Goal: Find specific page/section: Find specific page/section

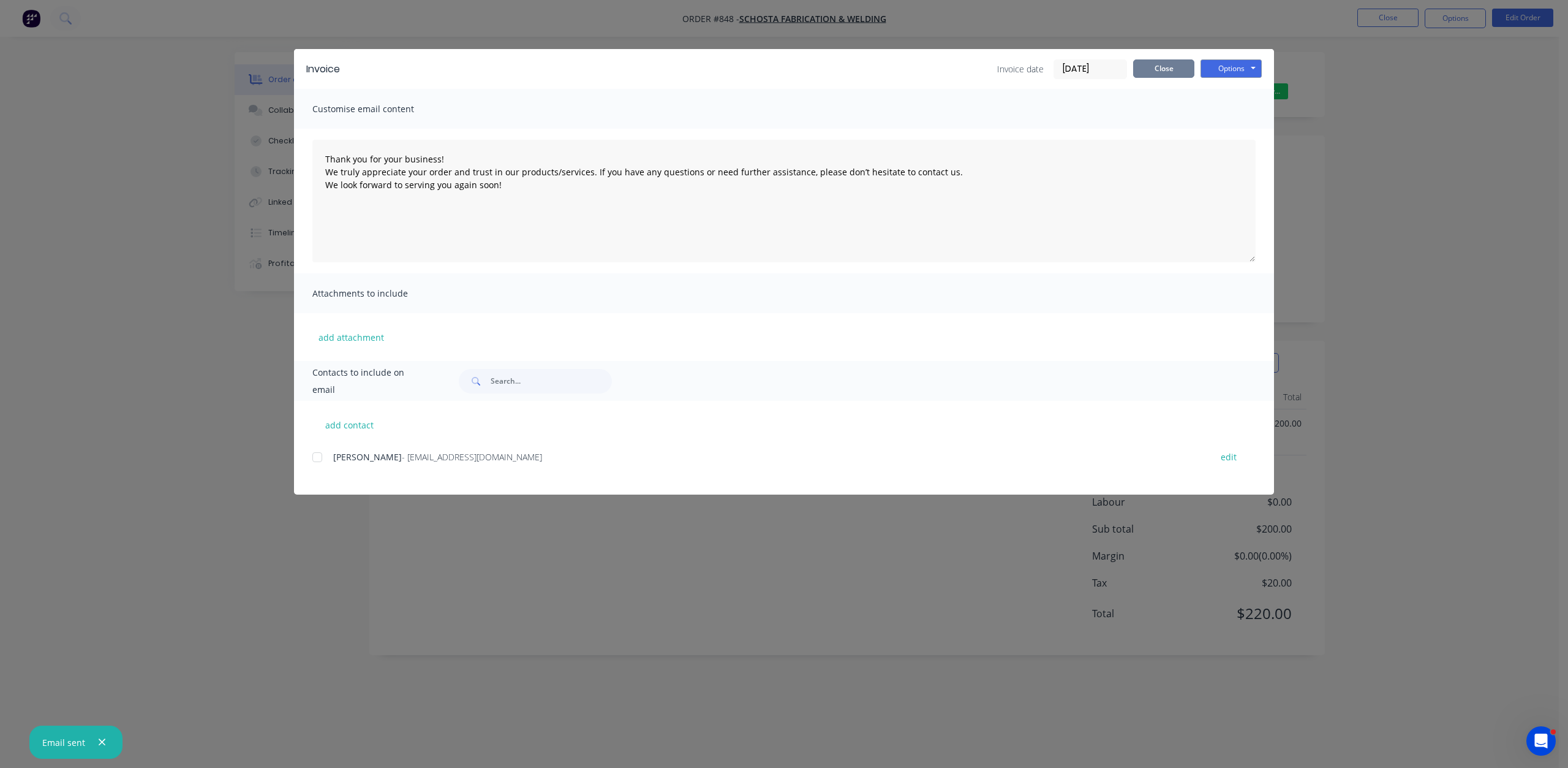
click at [1176, 63] on button "Close" at bounding box center [1164, 69] width 61 height 19
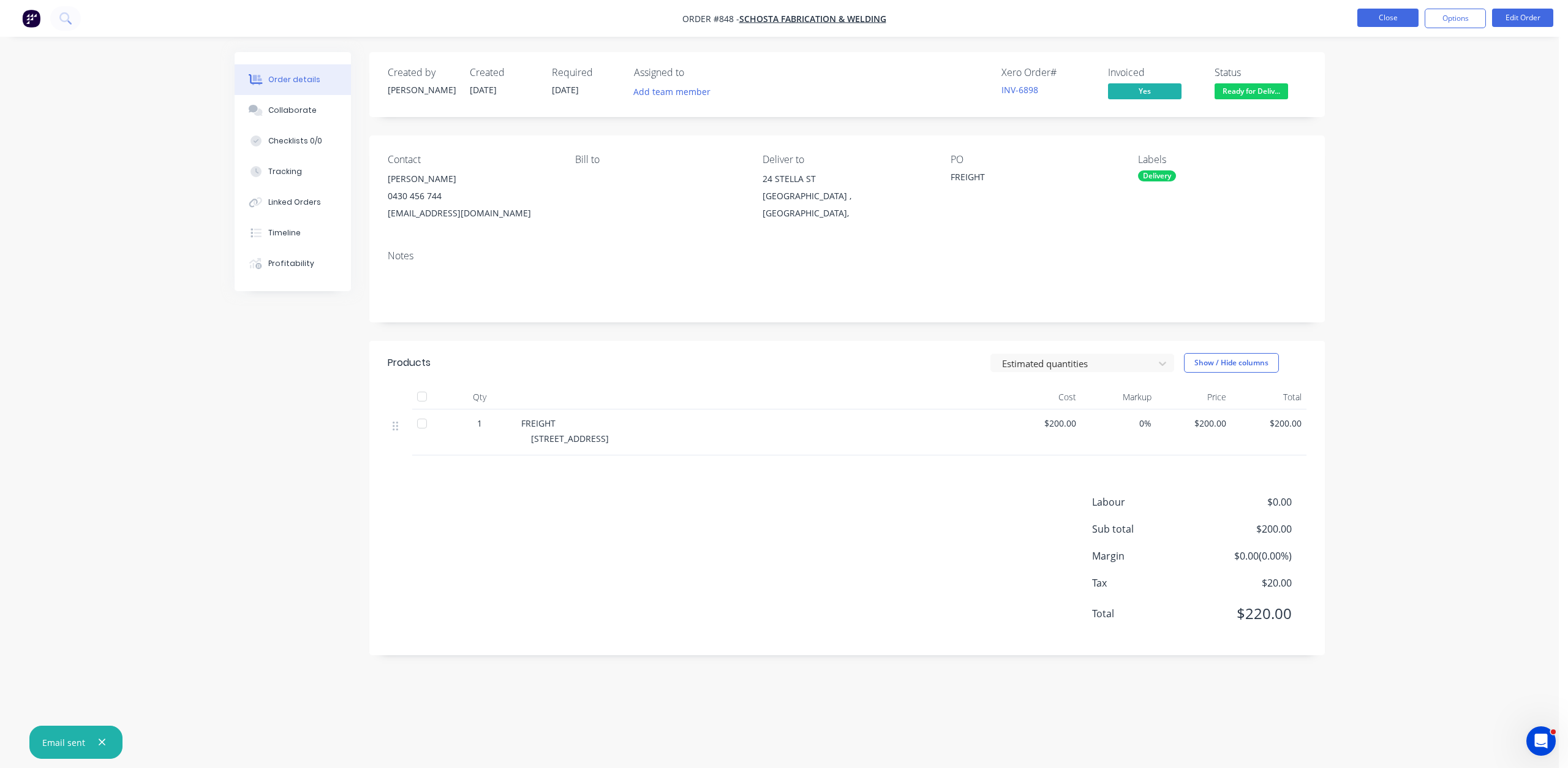
click at [1389, 18] on button "Close" at bounding box center [1388, 18] width 61 height 19
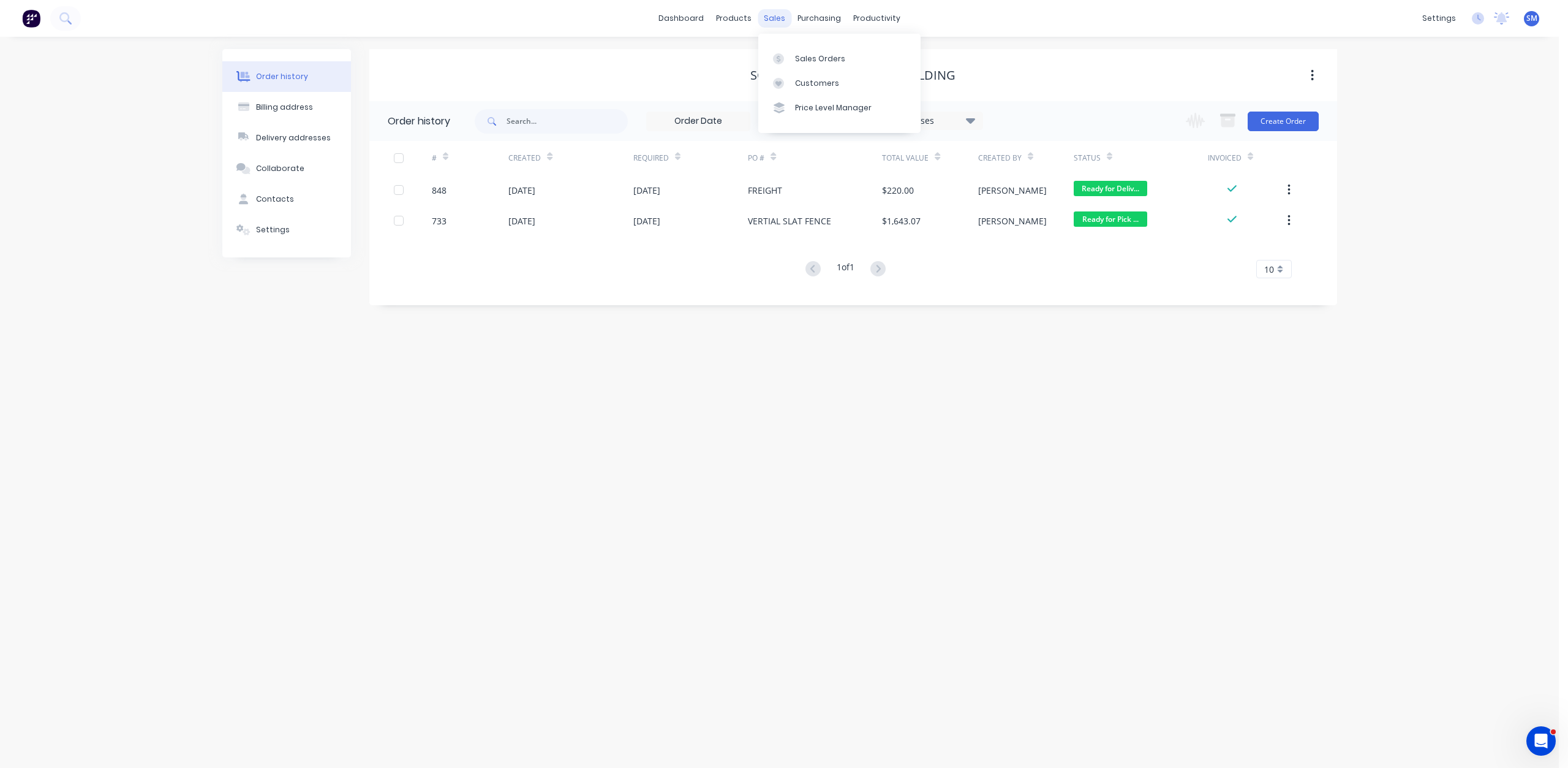
click at [777, 19] on div "sales" at bounding box center [775, 19] width 34 height 19
click at [811, 83] on div "Customers" at bounding box center [817, 83] width 44 height 11
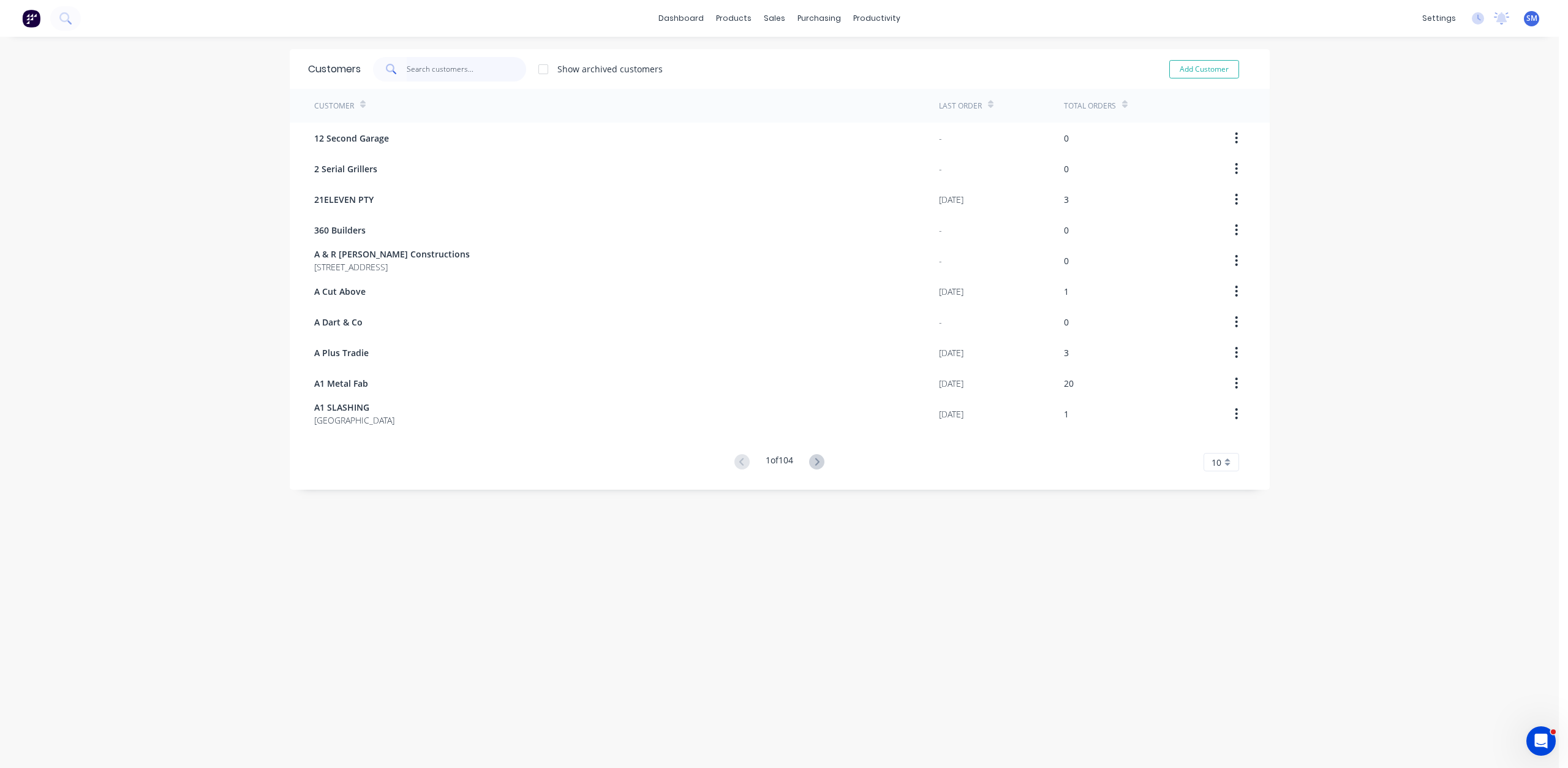
click at [408, 70] on input "text" at bounding box center [466, 69] width 119 height 25
type input "hans"
click at [429, 74] on input "hans" at bounding box center [466, 69] width 119 height 25
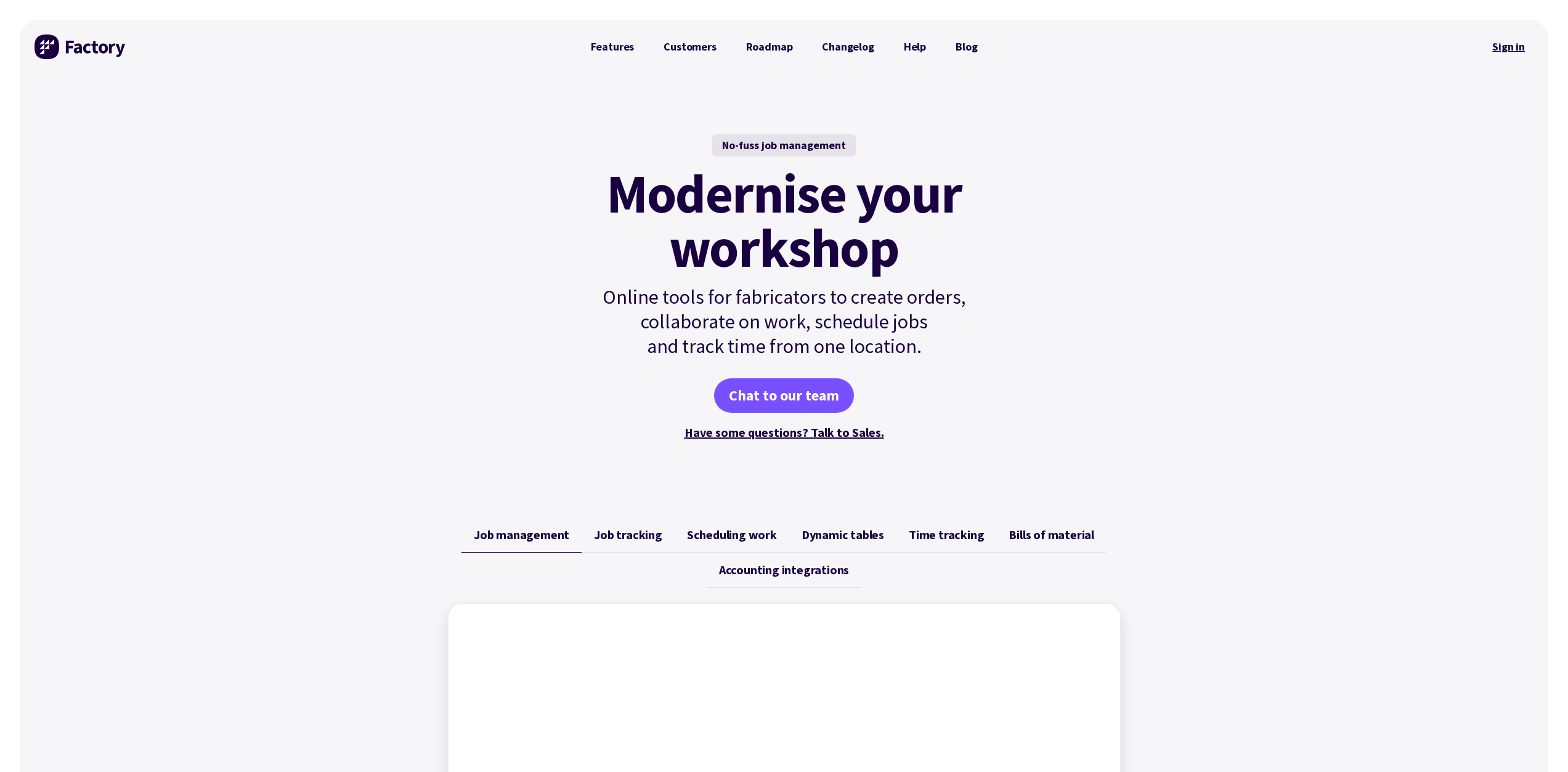
click at [1508, 48] on link "Sign in" at bounding box center [1508, 46] width 50 height 28
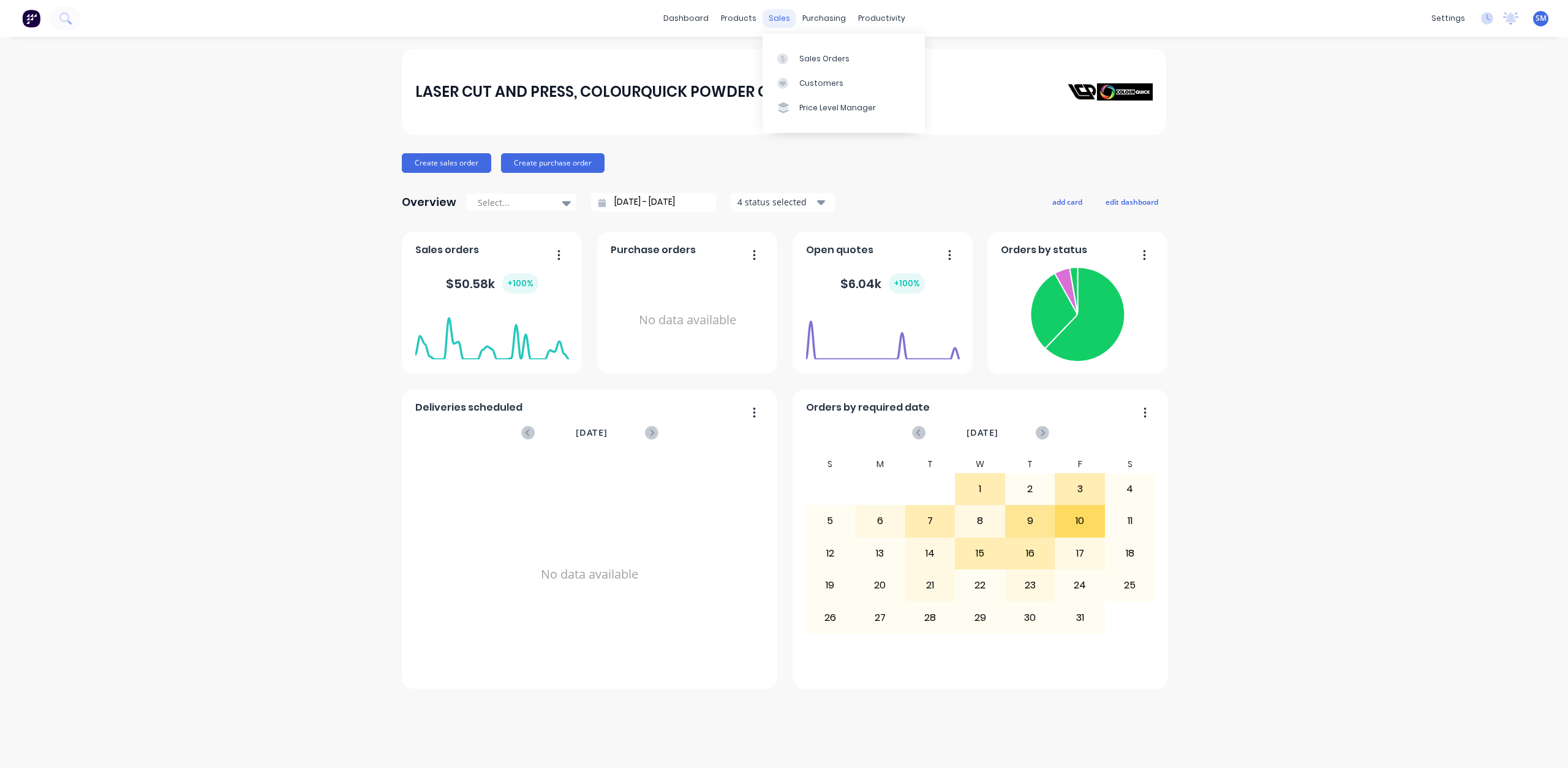
click at [781, 13] on div "sales" at bounding box center [779, 19] width 34 height 19
click at [817, 82] on div "Customers" at bounding box center [822, 83] width 44 height 11
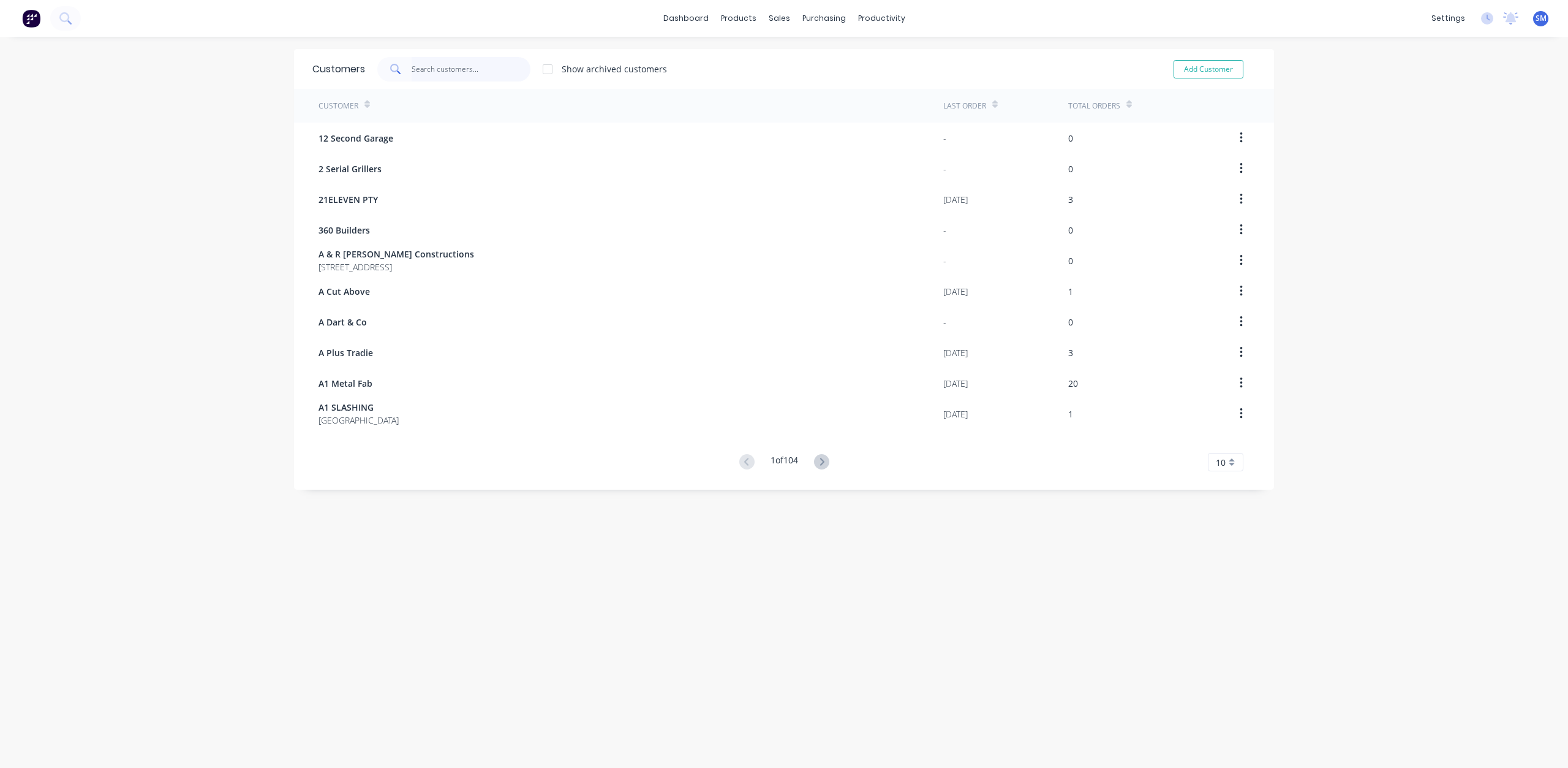
click at [420, 77] on input "text" at bounding box center [471, 69] width 119 height 25
type input "hans"
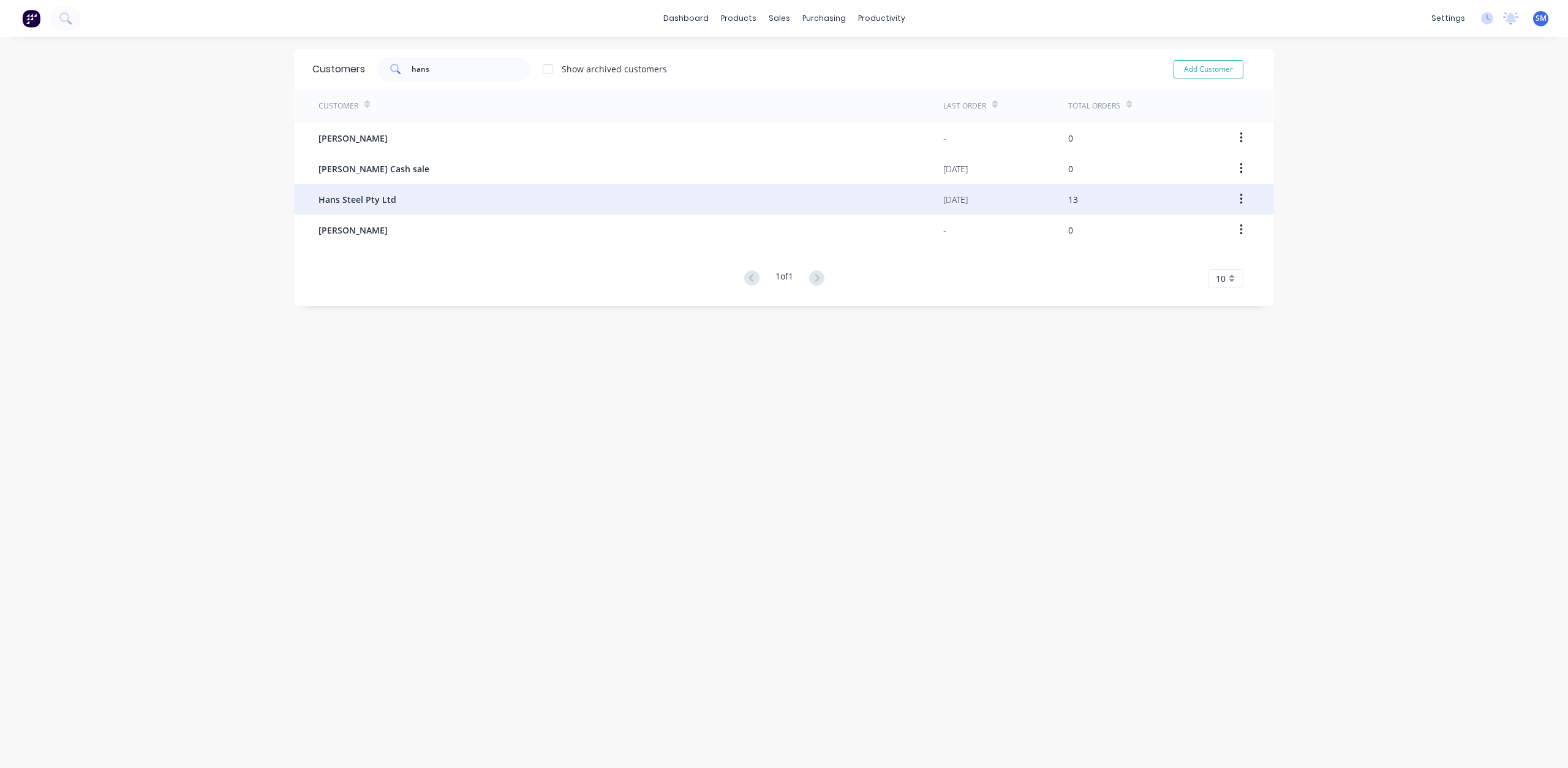
click at [337, 200] on span "Hans Steel Pty Ltd" at bounding box center [358, 199] width 78 height 13
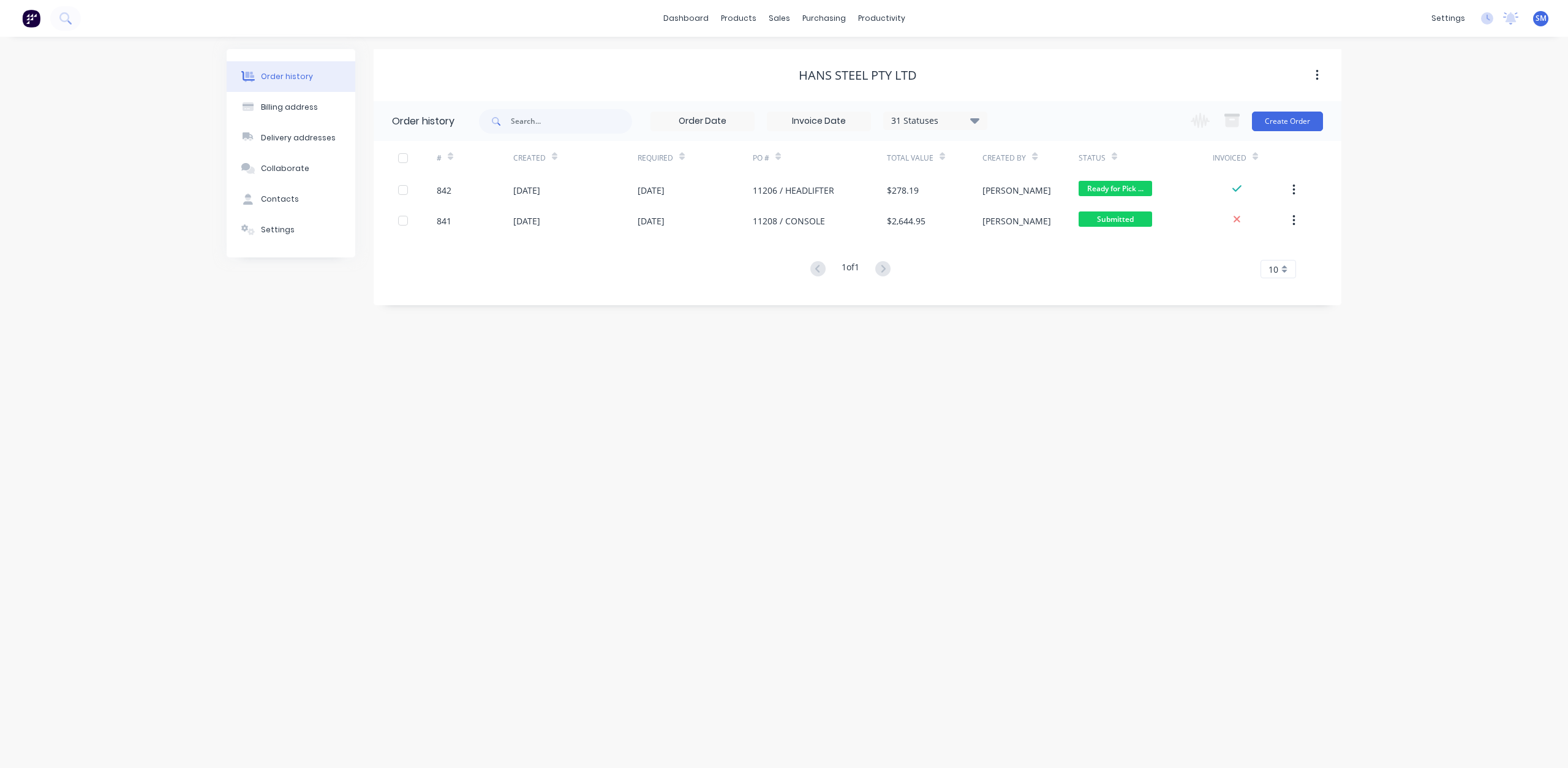
click at [965, 123] on div "31 Statuses" at bounding box center [936, 121] width 103 height 14
click at [1036, 164] on label at bounding box center [1036, 164] width 0 height 0
click at [1036, 173] on input "checkbox" at bounding box center [1041, 170] width 10 height 12
checkbox input "true"
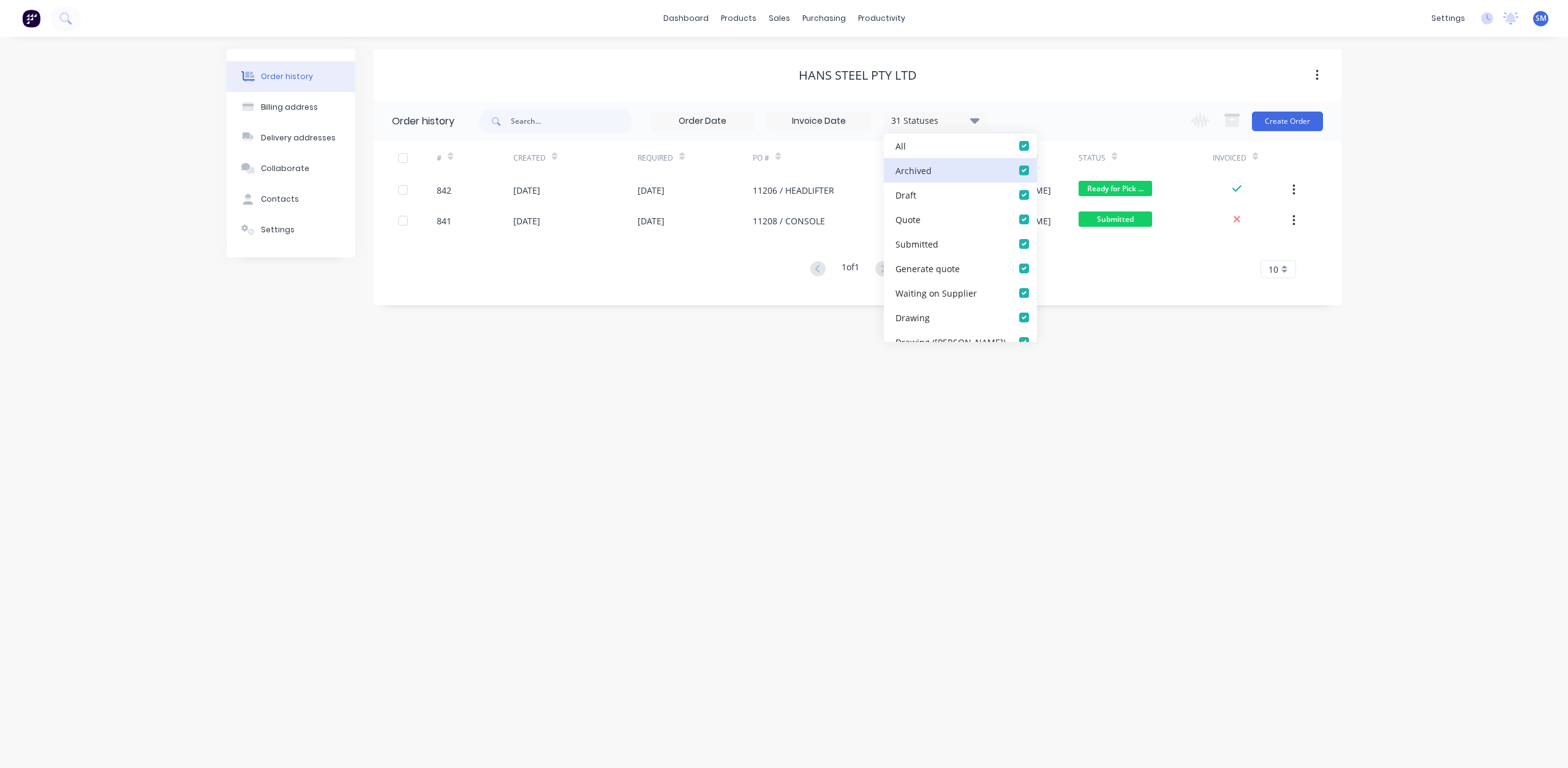
checkbox input "true"
click at [733, 267] on div "1 of 1 10 5 10 15 20 25 30 35" at bounding box center [850, 269] width 953 height 18
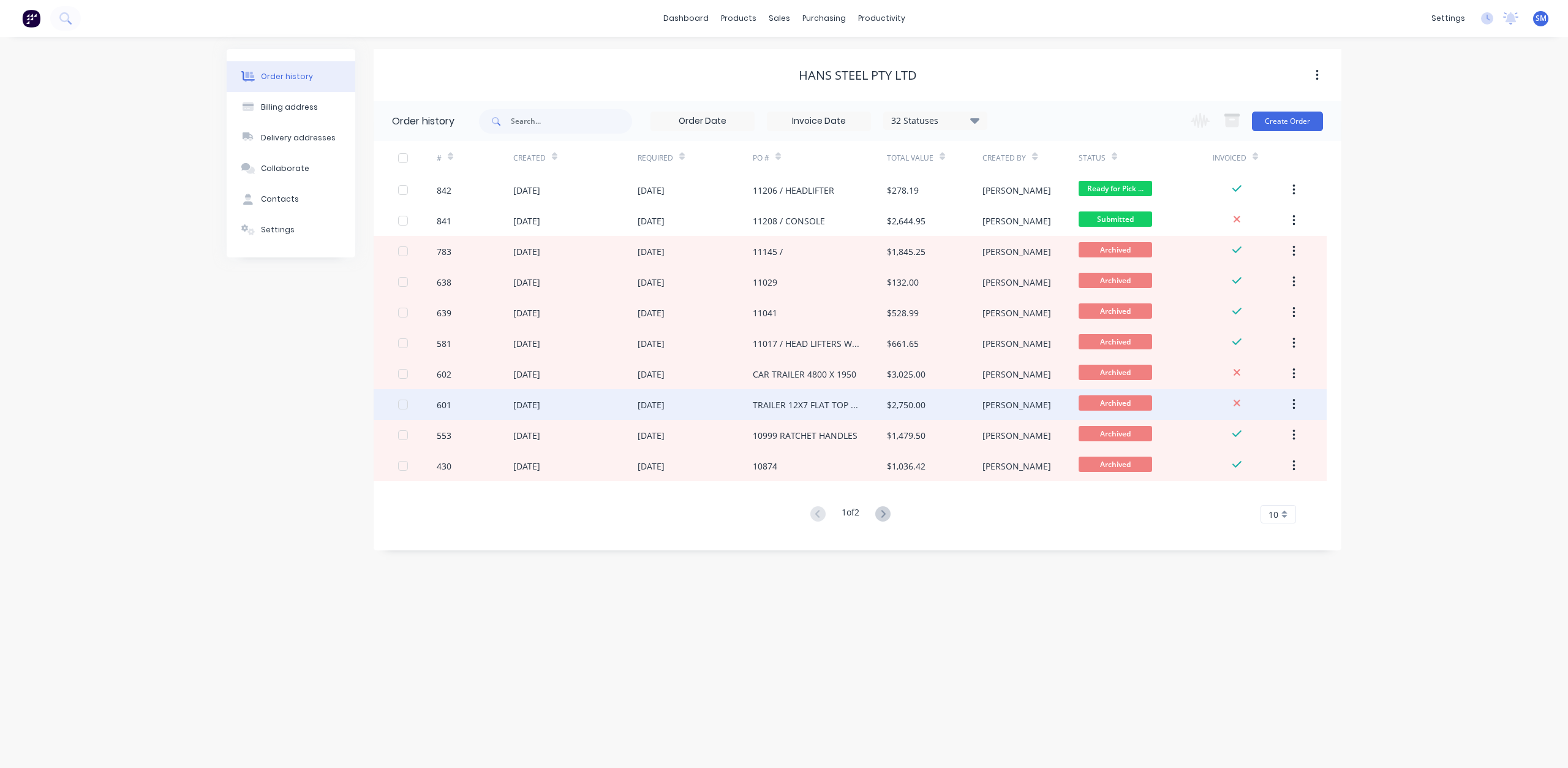
click at [540, 409] on div "16 Jul 2025" at bounding box center [527, 404] width 27 height 13
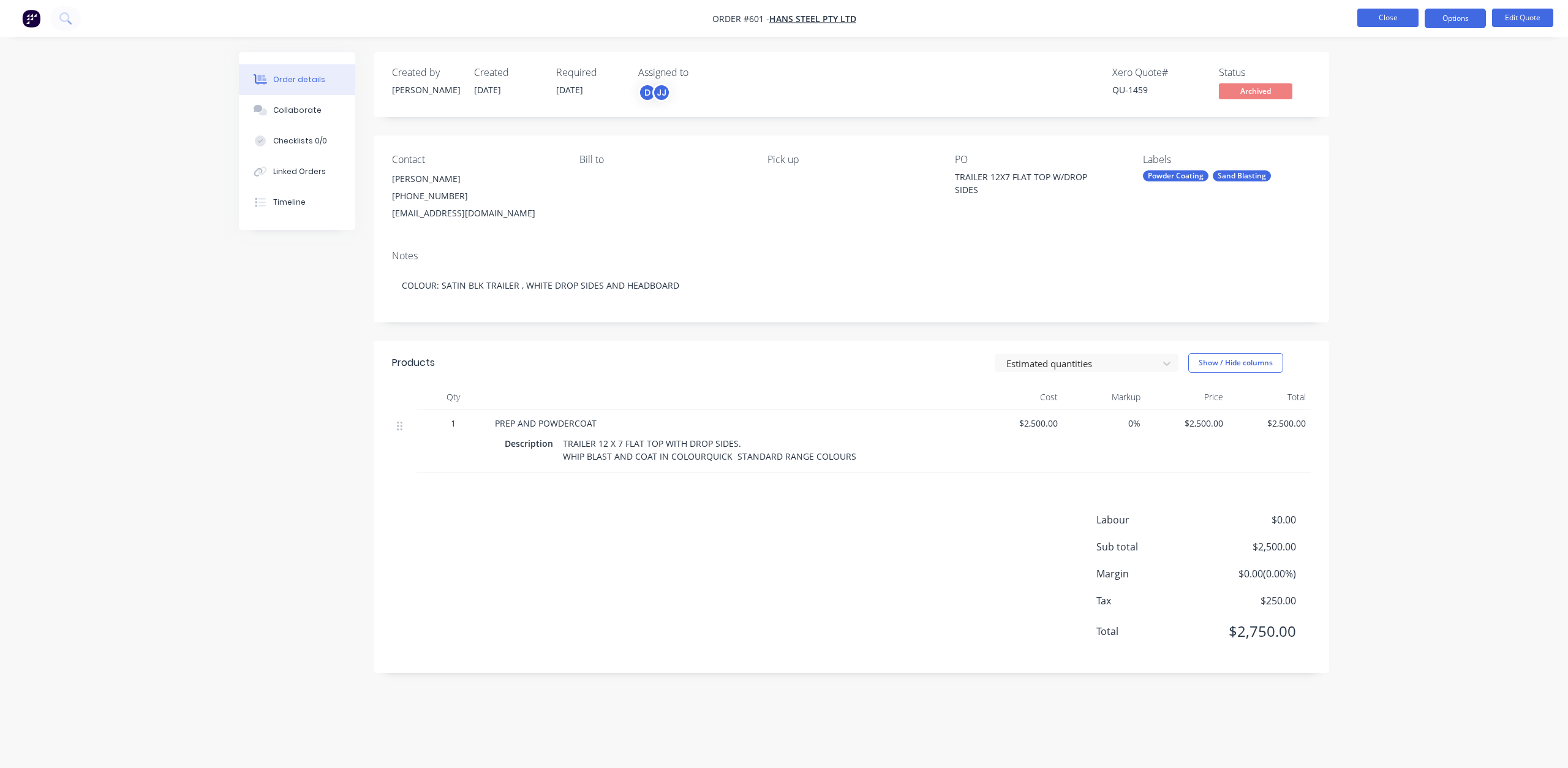
click at [1365, 14] on button "Close" at bounding box center [1388, 18] width 61 height 19
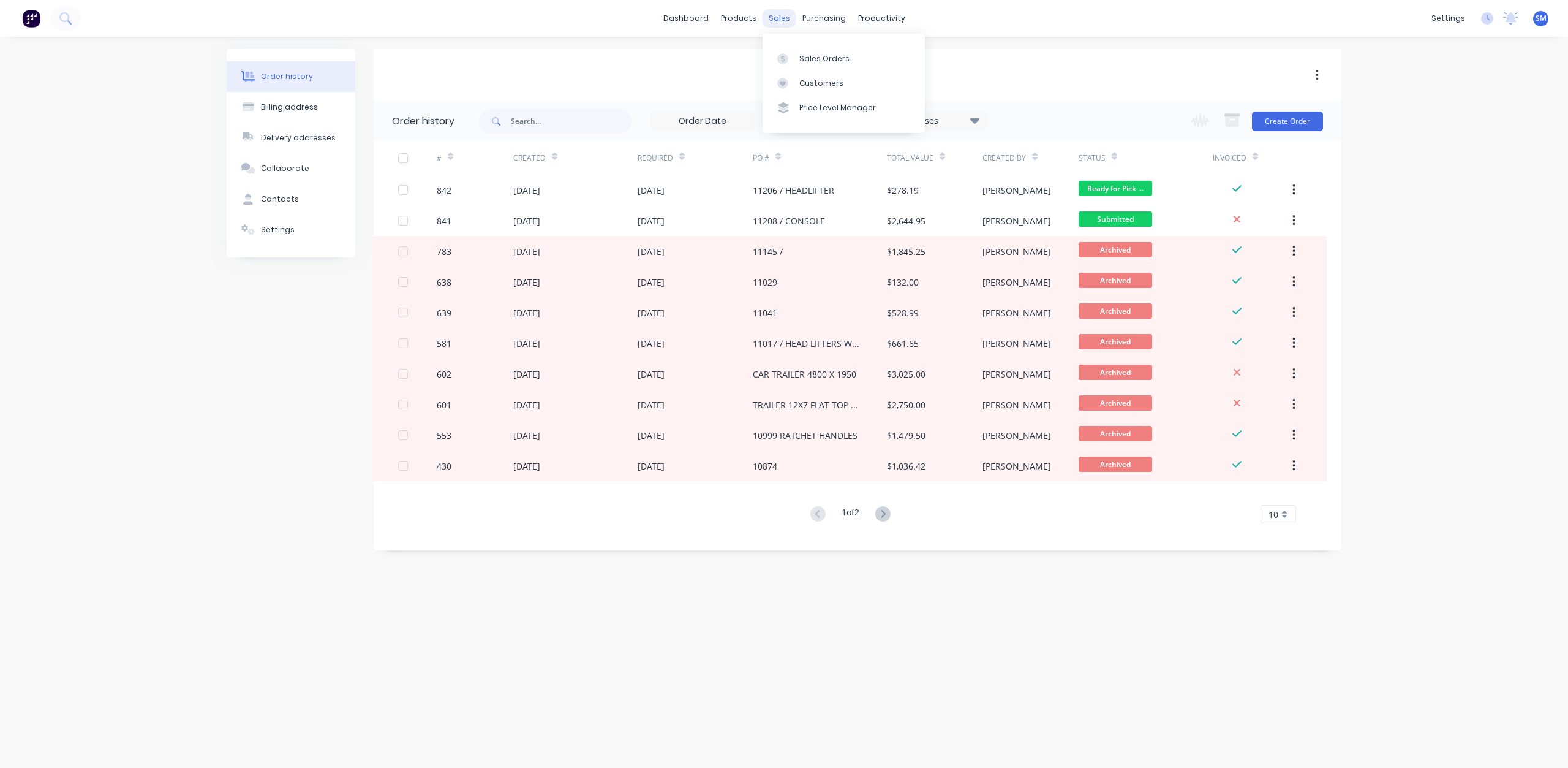
click at [787, 21] on div "sales" at bounding box center [779, 19] width 34 height 19
click at [815, 87] on div "Customers" at bounding box center [822, 83] width 44 height 11
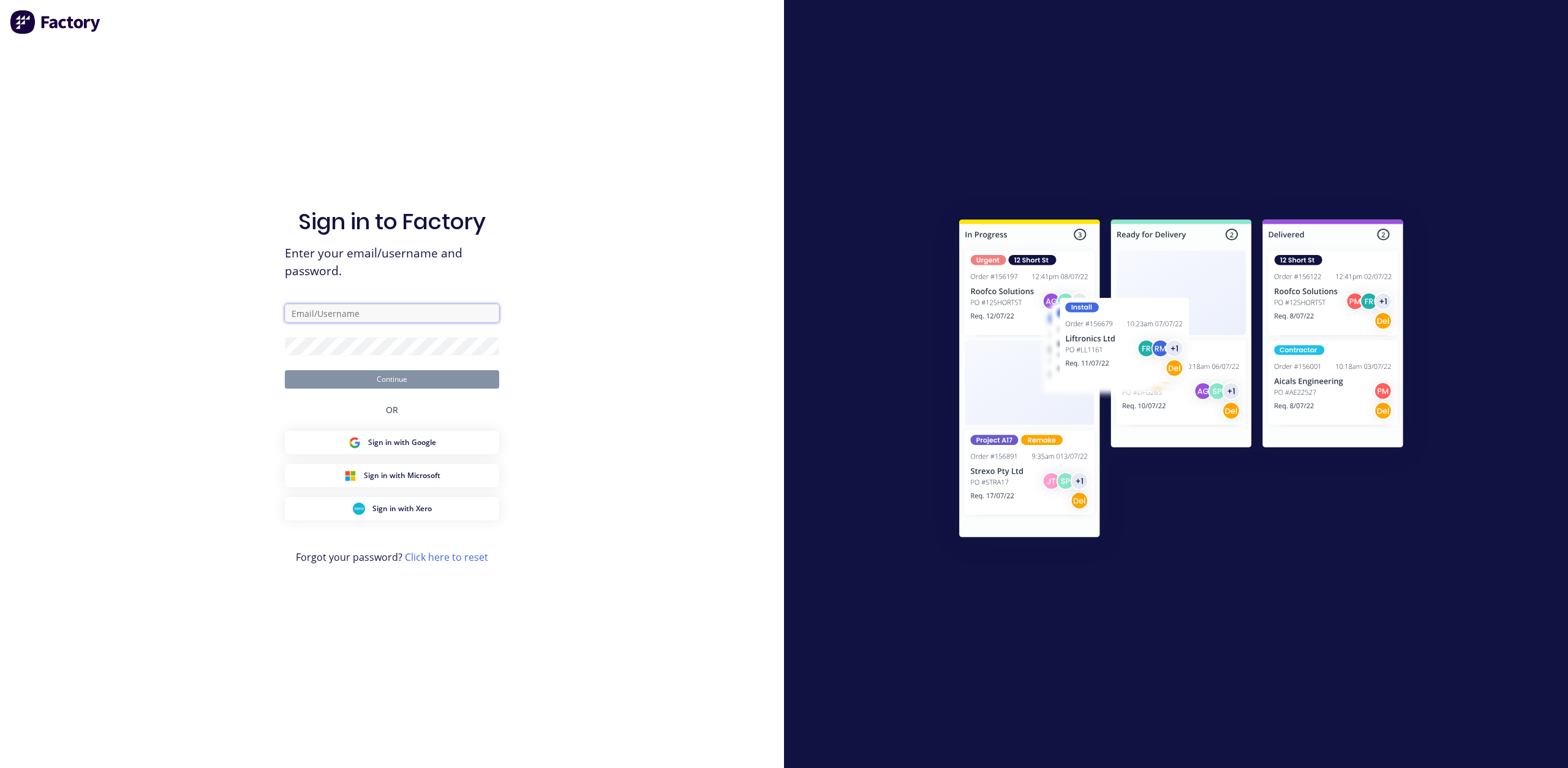
type input "info@lcp1.com.au"
drag, startPoint x: 397, startPoint y: 384, endPoint x: 400, endPoint y: 372, distance: 12.4
click at [396, 382] on button "Continue" at bounding box center [392, 380] width 215 height 19
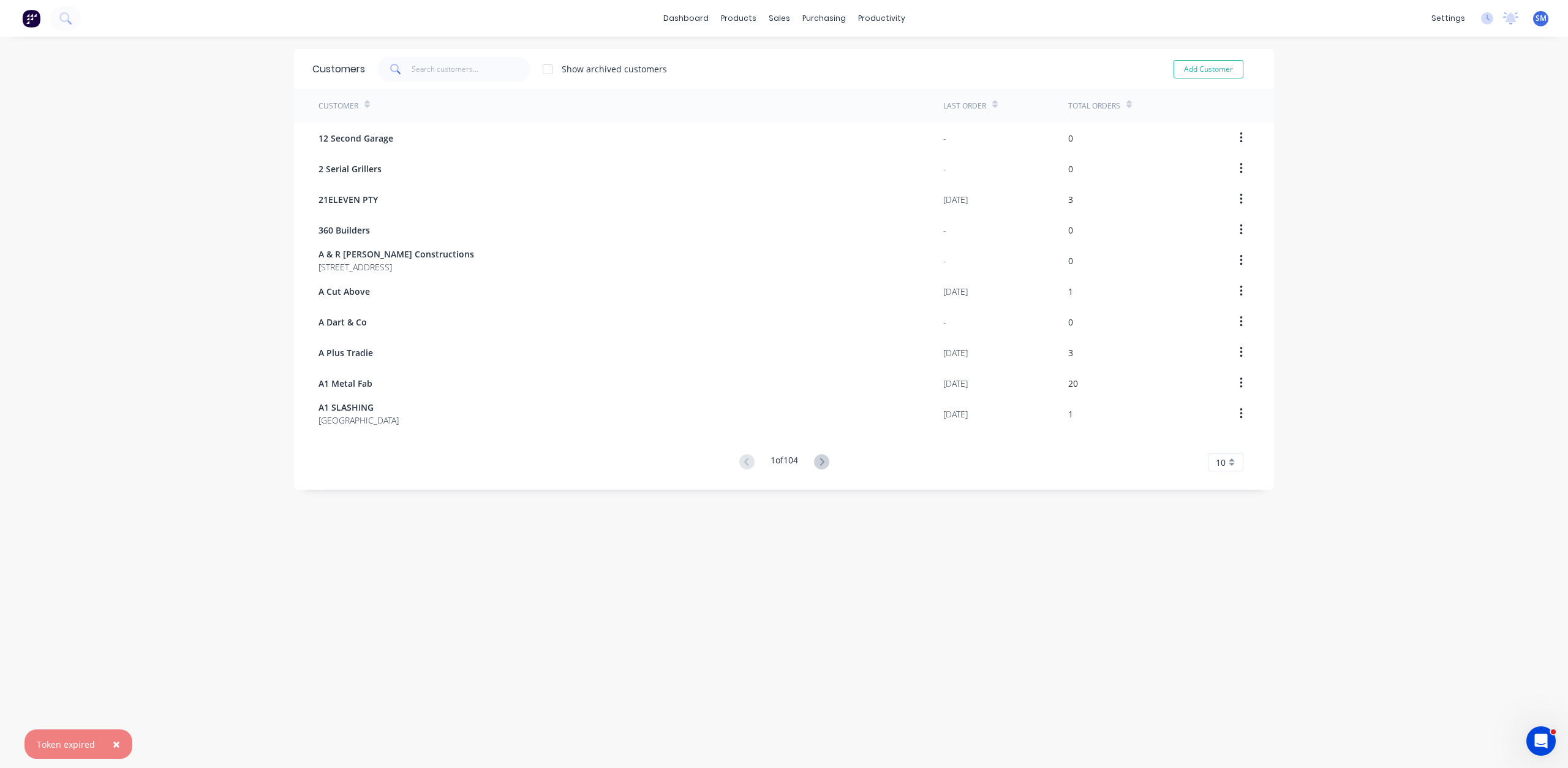
click at [112, 743] on span "×" at bounding box center [116, 744] width 8 height 17
click at [769, 14] on div "sales" at bounding box center [779, 19] width 34 height 19
click at [460, 73] on input "text" at bounding box center [471, 69] width 119 height 25
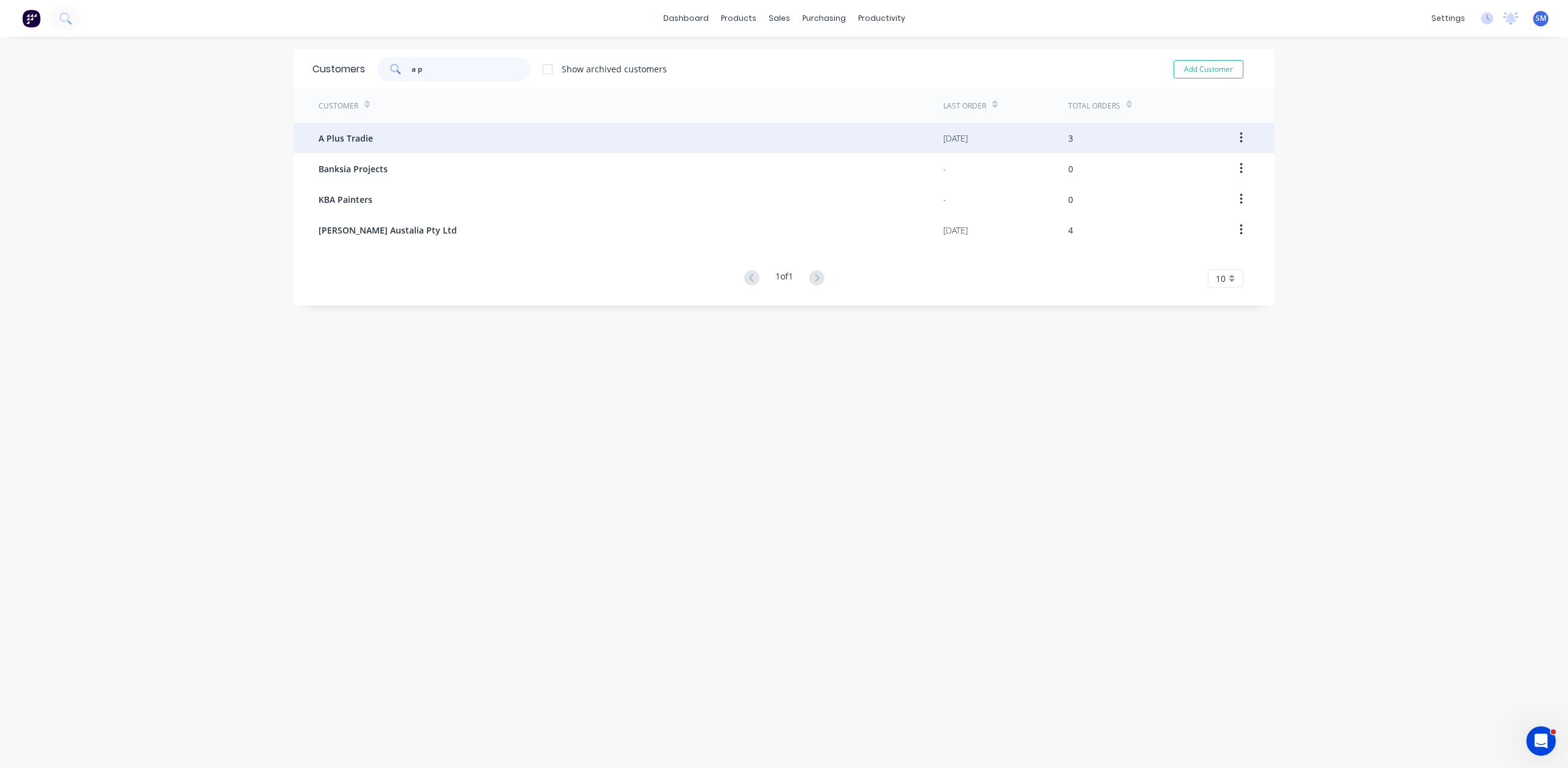
type input "a p"
click at [352, 137] on span "A Plus Tradie" at bounding box center [346, 138] width 55 height 13
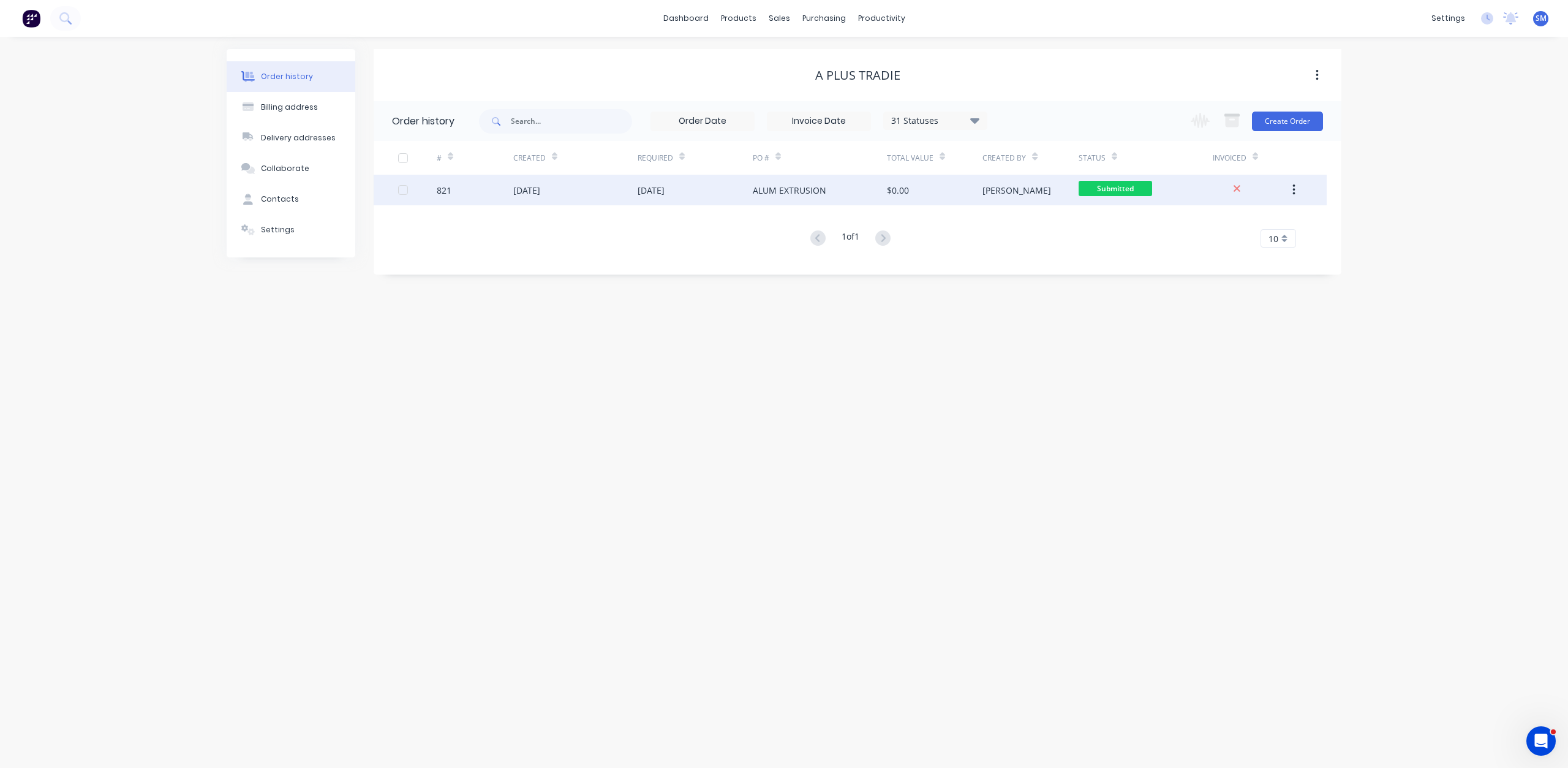
click at [651, 190] on div "07 Oct 2025" at bounding box center [652, 189] width 27 height 13
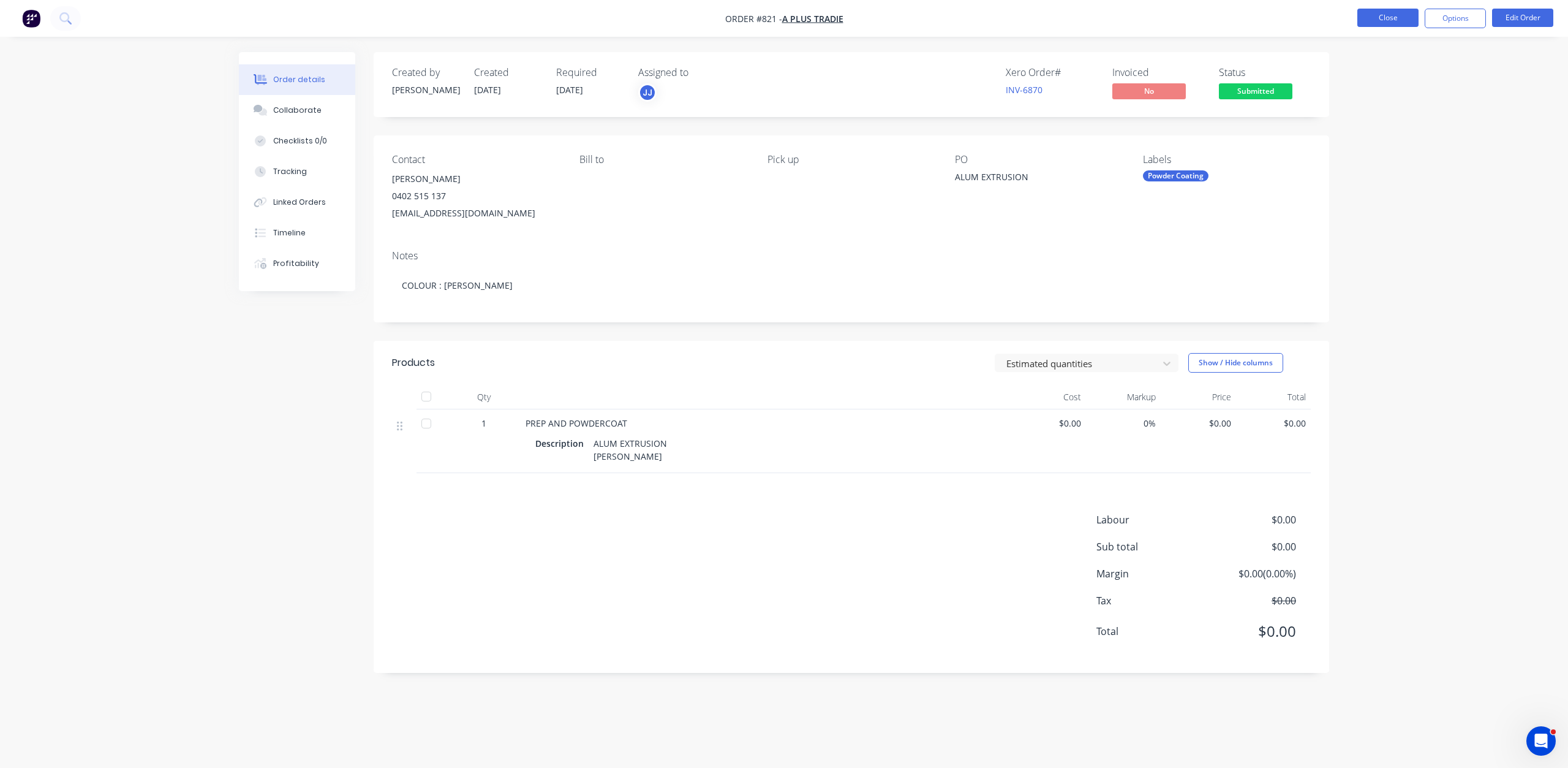
click at [1382, 21] on button "Close" at bounding box center [1388, 18] width 61 height 19
